Goal: Task Accomplishment & Management: Manage account settings

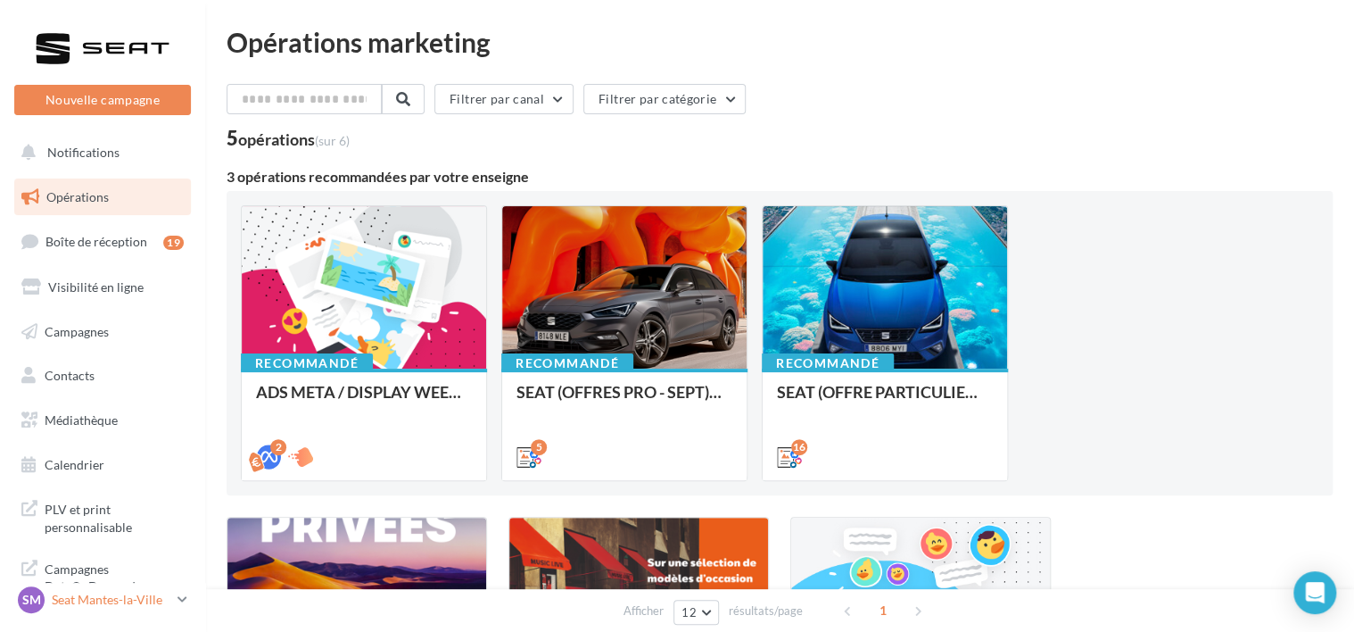
click at [148, 603] on p "Seat Mantes-la-Ville" at bounding box center [111, 600] width 119 height 18
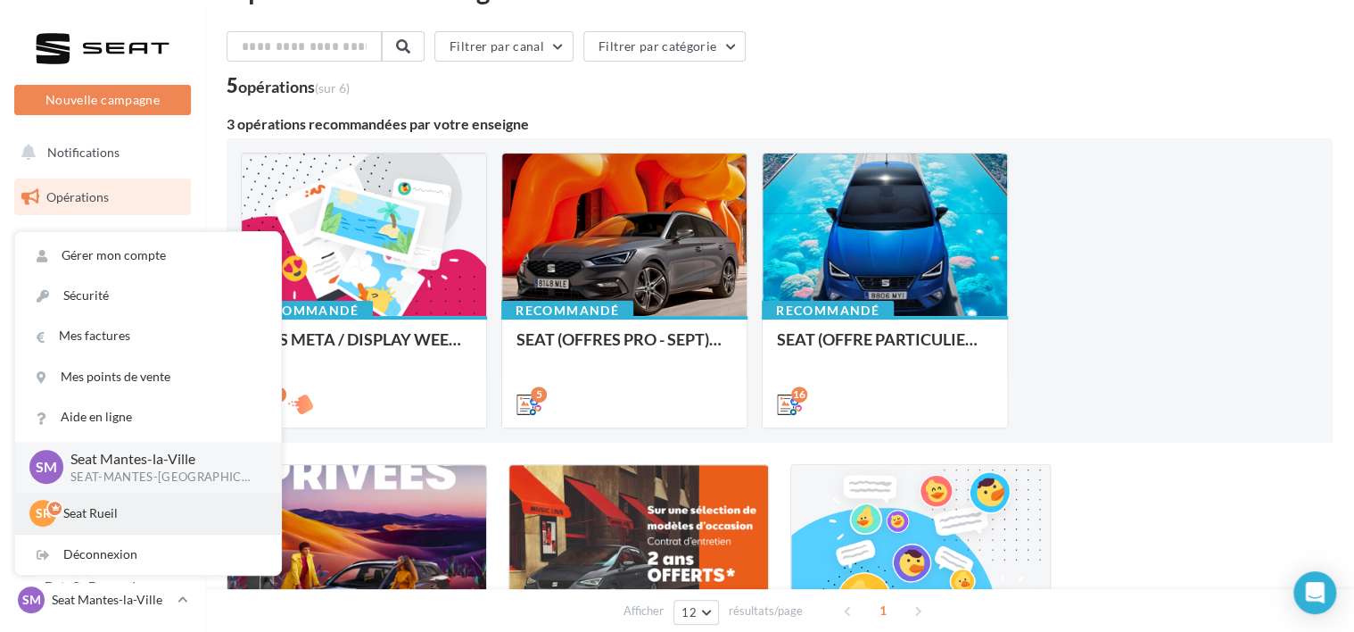
scroll to position [54, 0]
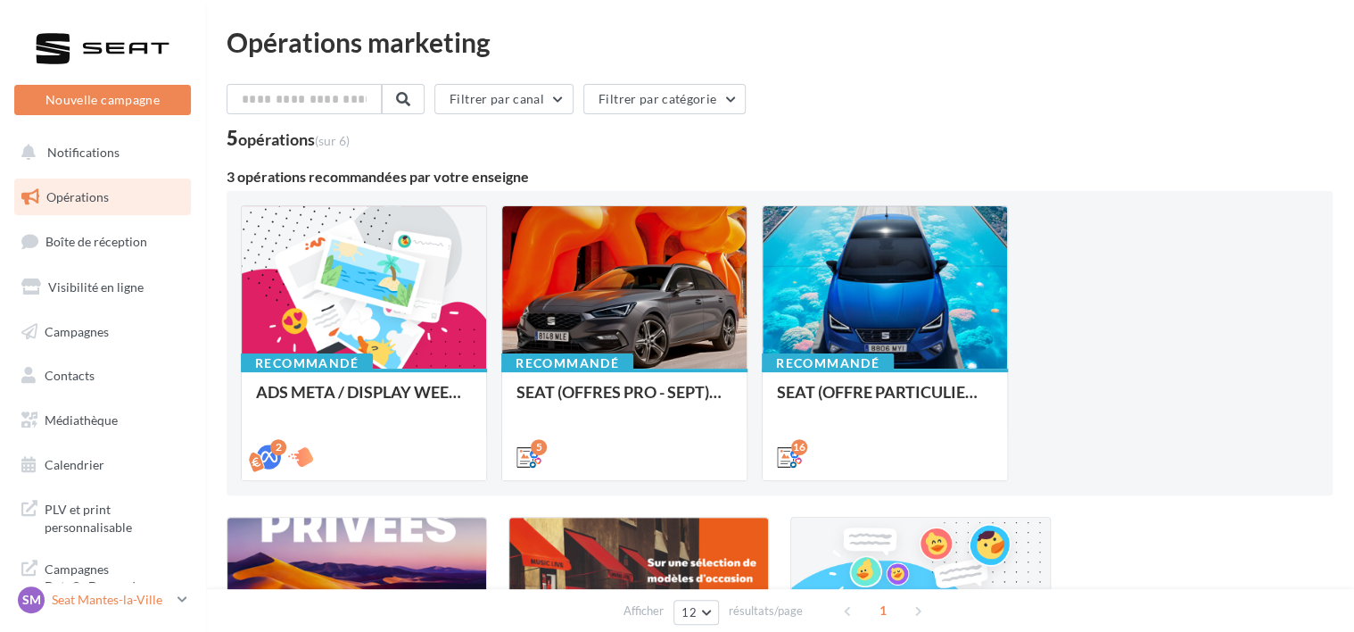
scroll to position [4, 0]
click at [98, 603] on p "Seat Mantes-la-Ville" at bounding box center [111, 600] width 119 height 18
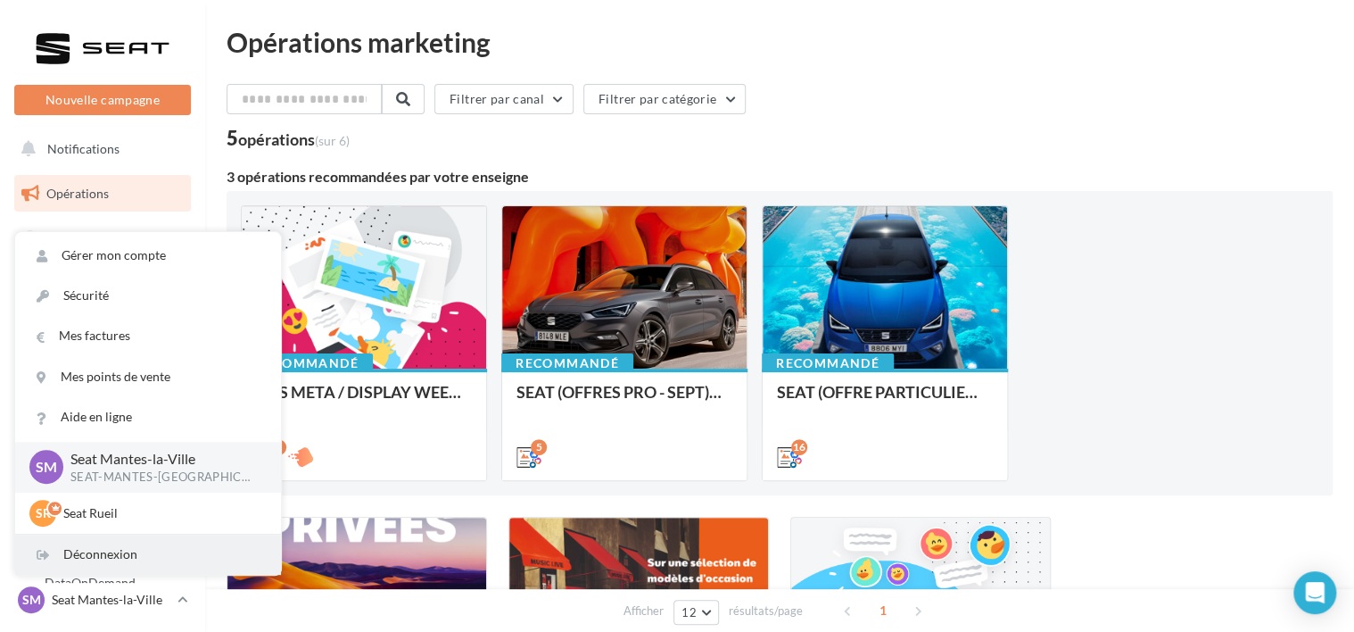
click at [86, 557] on div "Déconnexion" at bounding box center [148, 554] width 266 height 40
